Goal: Task Accomplishment & Management: Use online tool/utility

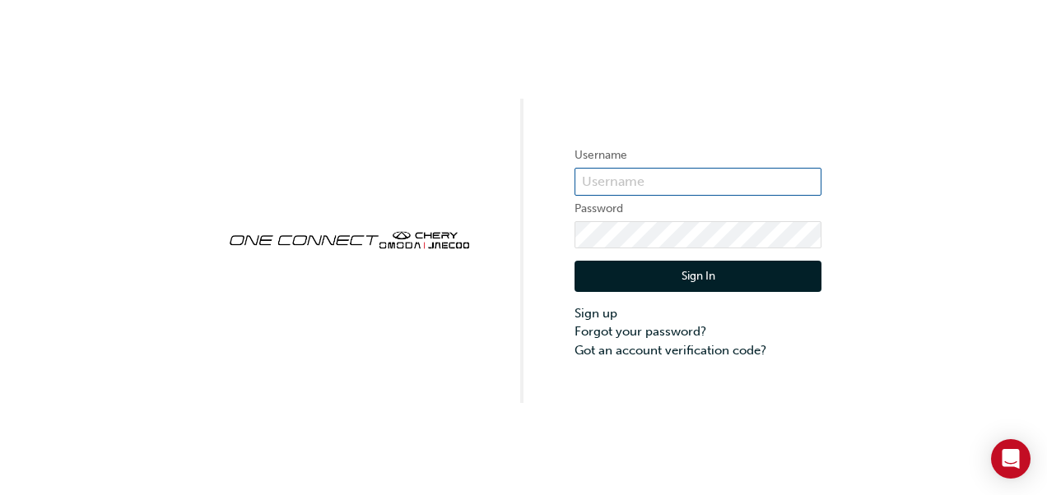
click at [634, 179] on input "text" at bounding box center [697, 182] width 247 height 28
paste input "CHAU1996"
type input "CHAU1996"
click at [682, 278] on button "Sign In" at bounding box center [697, 276] width 247 height 31
